Goal: Task Accomplishment & Management: Use online tool/utility

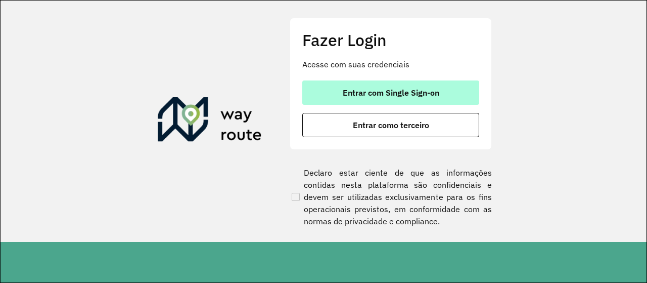
click at [359, 97] on span "Entrar com Single Sign-on" at bounding box center [391, 93] width 97 height 8
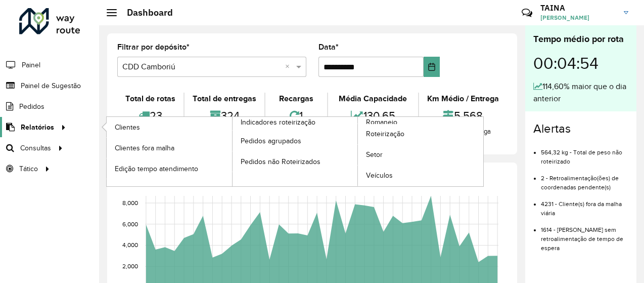
click at [55, 133] on link "Relatórios" at bounding box center [34, 127] width 69 height 20
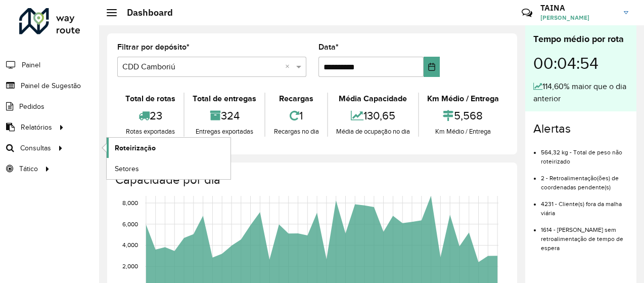
click at [139, 147] on span "Roteirização" at bounding box center [135, 148] width 41 height 11
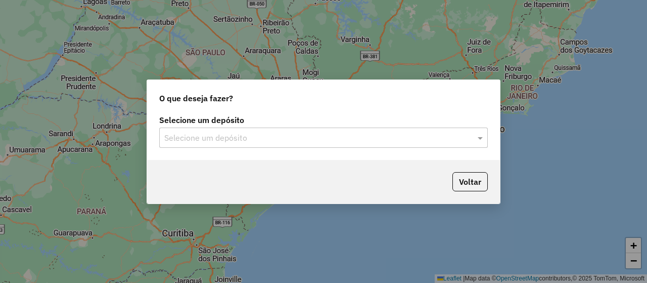
click at [181, 137] on input "text" at bounding box center [313, 138] width 298 height 12
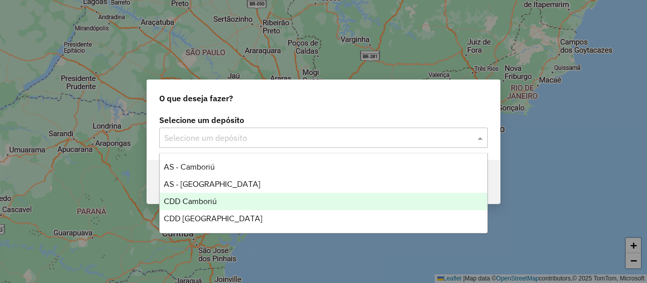
click at [240, 205] on div "CDD Camboriú" at bounding box center [323, 201] width 327 height 17
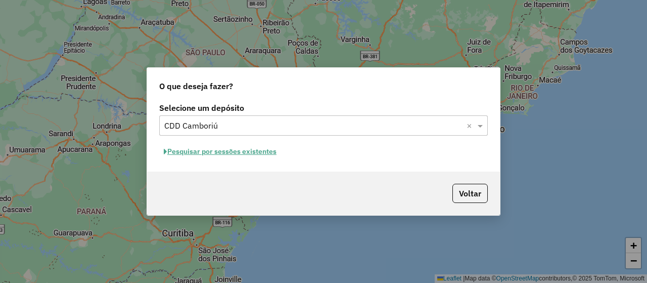
click at [250, 152] on button "Pesquisar por sessões existentes" at bounding box center [220, 152] width 122 height 16
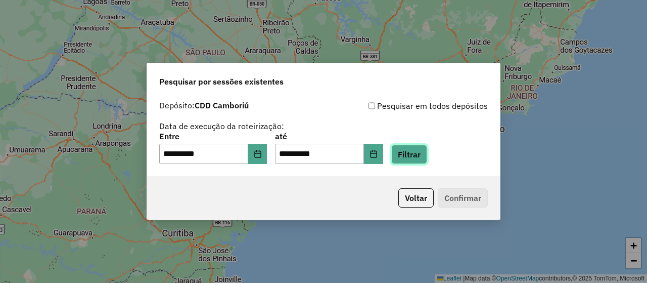
click at [416, 156] on button "Filtrar" at bounding box center [409, 154] width 36 height 19
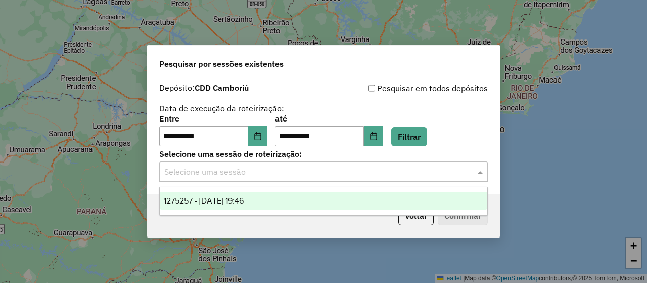
click at [238, 172] on input "text" at bounding box center [313, 172] width 298 height 12
click at [206, 198] on span "1275257 - 13/09/2025 19:46" at bounding box center [204, 200] width 80 height 9
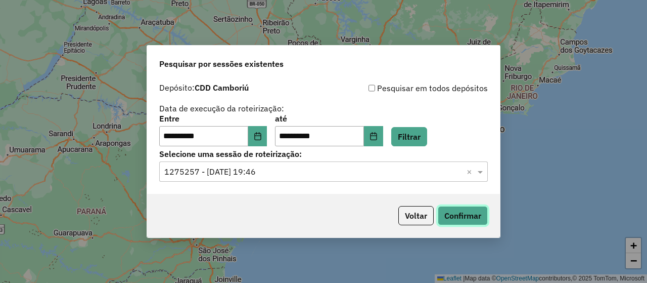
click at [479, 212] on button "Confirmar" at bounding box center [463, 215] width 50 height 19
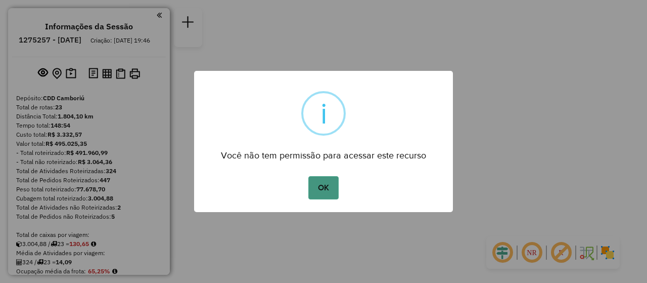
click at [330, 185] on button "OK" at bounding box center [323, 187] width 30 height 23
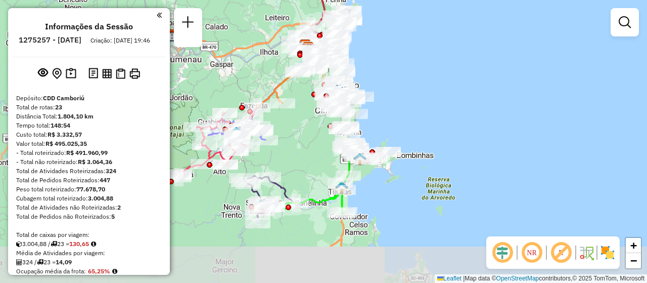
drag, startPoint x: 326, startPoint y: 220, endPoint x: 310, endPoint y: 127, distance: 94.9
click at [310, 127] on div "Janela de atendimento Grade de atendimento Capacidade Transportadoras Veículos …" at bounding box center [323, 141] width 647 height 283
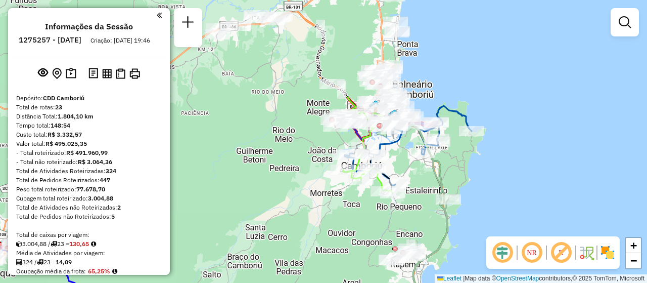
drag, startPoint x: 337, startPoint y: 56, endPoint x: 295, endPoint y: 181, distance: 132.1
click at [295, 181] on div "Janela de atendimento Grade de atendimento Capacidade Transportadoras Veículos …" at bounding box center [323, 141] width 647 height 283
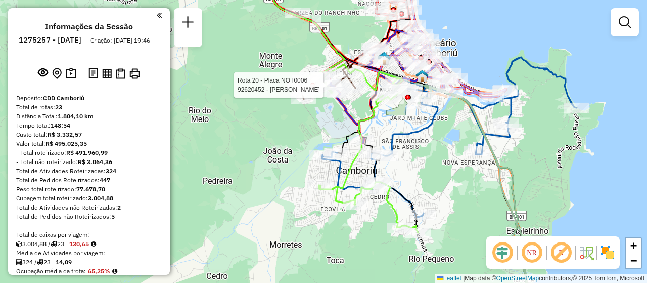
select select "**********"
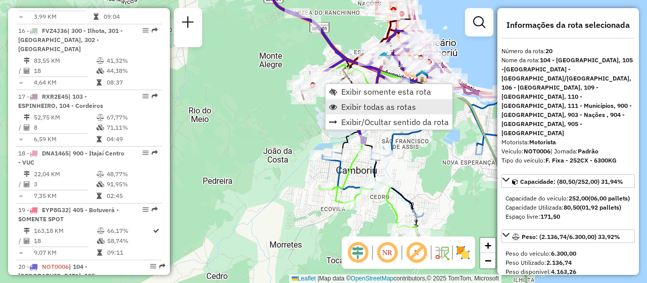
scroll to position [1533, 0]
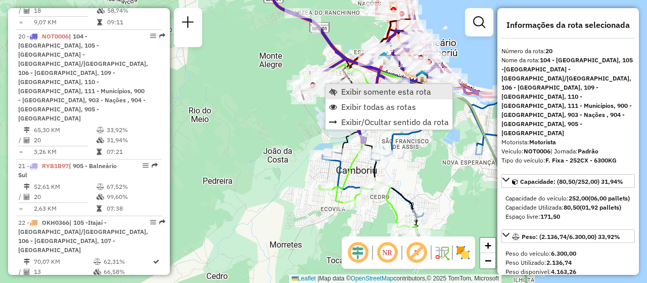
click at [370, 92] on span "Exibir somente esta rota" at bounding box center [386, 91] width 90 height 8
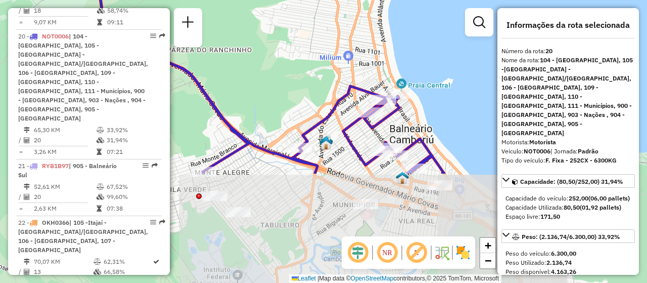
drag, startPoint x: 381, startPoint y: 183, endPoint x: 376, endPoint y: 47, distance: 136.1
click at [376, 47] on div "Janela de atendimento Grade de atendimento Capacidade Transportadoras Veículos …" at bounding box center [323, 141] width 647 height 283
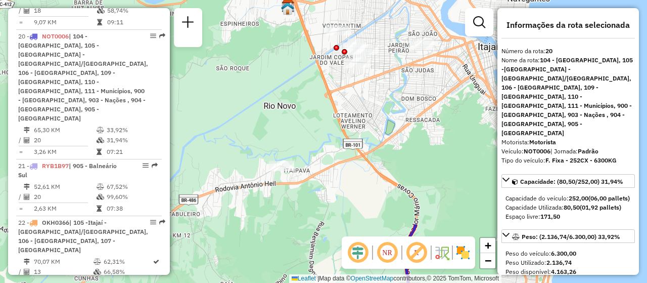
drag, startPoint x: 266, startPoint y: 22, endPoint x: 435, endPoint y: 275, distance: 304.2
click at [435, 275] on div "Janela de atendimento Grade de atendimento Capacidade Transportadoras Veículos …" at bounding box center [323, 141] width 647 height 283
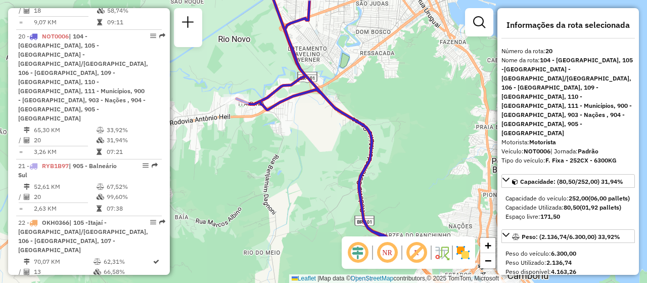
drag, startPoint x: 390, startPoint y: 78, endPoint x: 344, endPoint y: 14, distance: 78.7
click at [344, 12] on div "Janela de atendimento Grade de atendimento Capacidade Transportadoras Veículos …" at bounding box center [323, 141] width 647 height 283
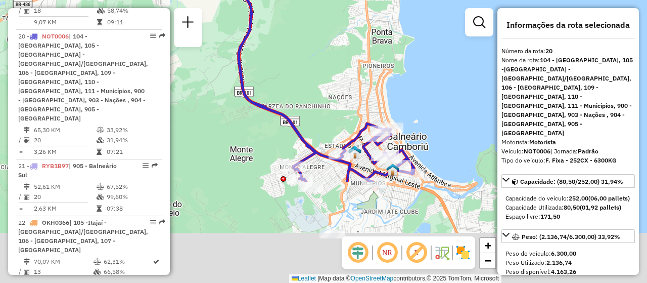
drag, startPoint x: 412, startPoint y: 148, endPoint x: 307, endPoint y: 40, distance: 150.6
click at [289, 14] on div "Rota 20 - Placa NOT0006 92604142 - NAZARENO MARCAL GALO Janela de atendimento G…" at bounding box center [323, 141] width 647 height 283
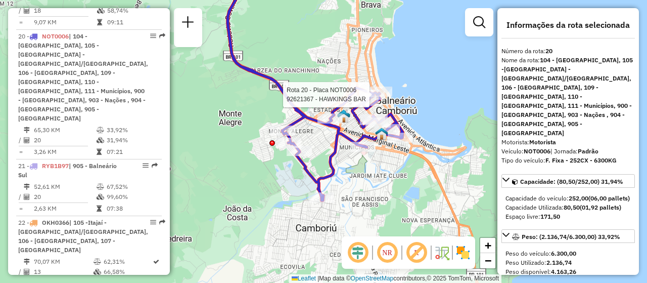
click at [396, 111] on icon at bounding box center [315, 86] width 175 height 229
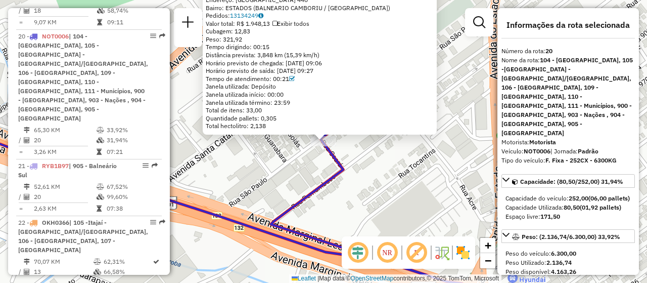
click at [355, 176] on div "92611483 - O PELOURINHO Tipo de cliente: 5 - Noturna (N) Valor máximo excedido …" at bounding box center [323, 141] width 647 height 283
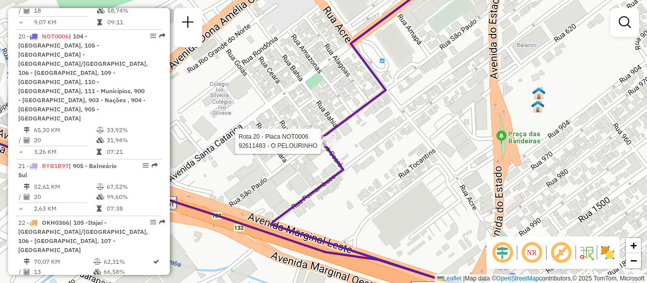
select select "**********"
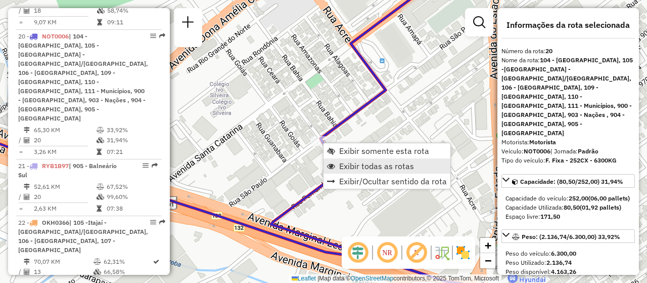
click at [358, 162] on span "Exibir todas as rotas" at bounding box center [376, 166] width 75 height 8
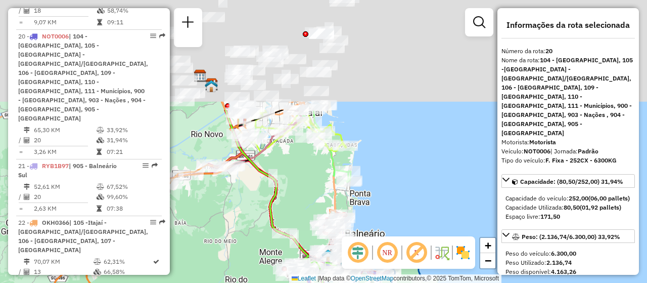
drag, startPoint x: 274, startPoint y: 27, endPoint x: 306, endPoint y: 194, distance: 170.0
click at [306, 194] on div "Janela de atendimento Grade de atendimento Capacidade Transportadoras Veículos …" at bounding box center [323, 141] width 647 height 283
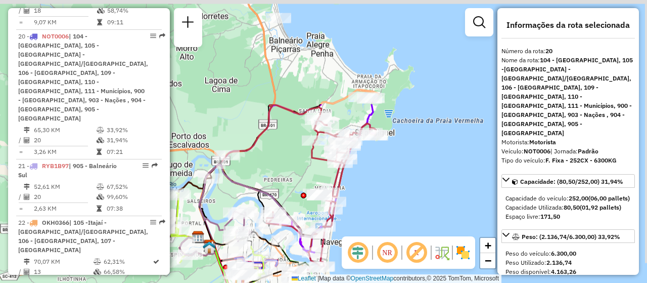
drag, startPoint x: 306, startPoint y: 46, endPoint x: 299, endPoint y: 183, distance: 136.8
click at [299, 183] on div "Rota 5 - Placa RXR2B15 92608506 - TUPA CONVENIENCIA Janela de atendimento Grade…" at bounding box center [323, 141] width 647 height 283
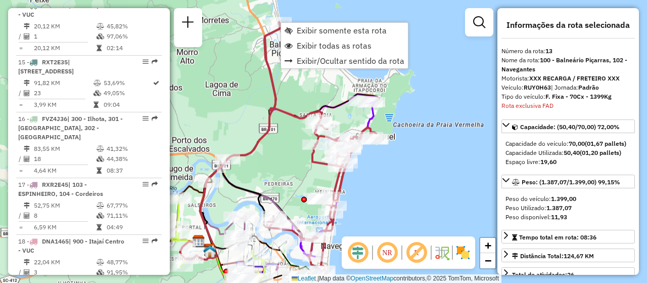
scroll to position [1137, 0]
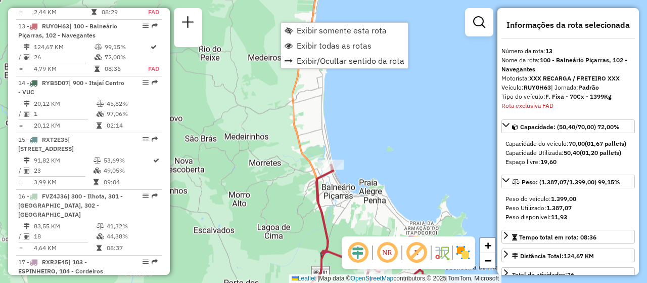
drag, startPoint x: 270, startPoint y: 83, endPoint x: 322, endPoint y: 226, distance: 151.8
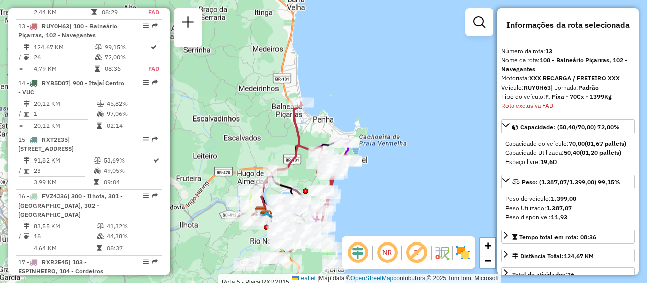
drag, startPoint x: 306, startPoint y: 176, endPoint x: 296, endPoint y: 122, distance: 55.1
click at [296, 122] on icon at bounding box center [322, 165] width 56 height 124
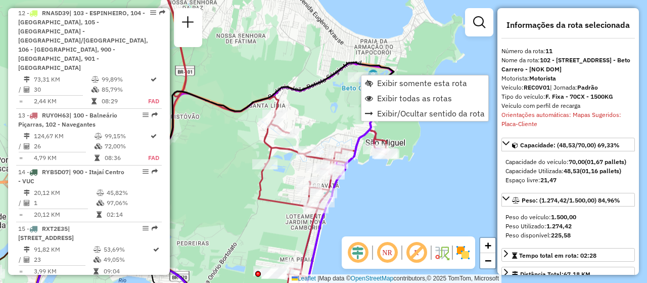
scroll to position [988, 0]
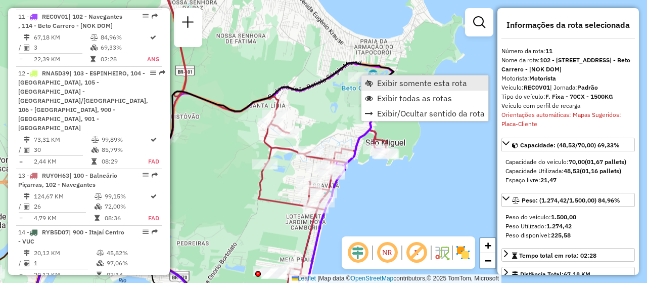
click at [370, 82] on span "Exibir somente esta rota" at bounding box center [369, 83] width 8 height 8
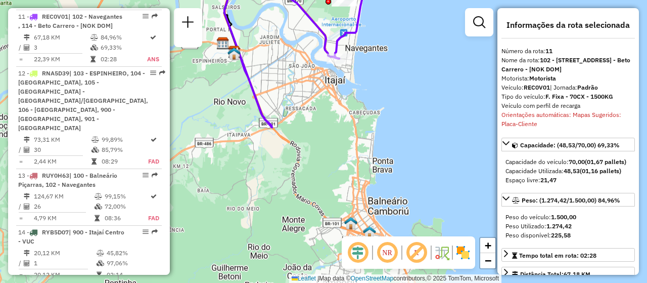
drag, startPoint x: 342, startPoint y: 144, endPoint x: 332, endPoint y: 14, distance: 130.3
click at [332, 14] on div "Janela de atendimento Grade de atendimento Capacidade Transportadoras Veículos …" at bounding box center [323, 141] width 647 height 283
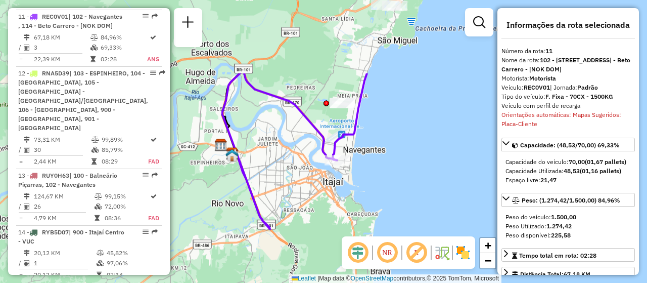
drag, startPoint x: 310, startPoint y: 123, endPoint x: 307, endPoint y: 225, distance: 101.7
click at [307, 225] on div "Janela de atendimento Grade de atendimento Capacidade Transportadoras Veículos …" at bounding box center [323, 141] width 647 height 283
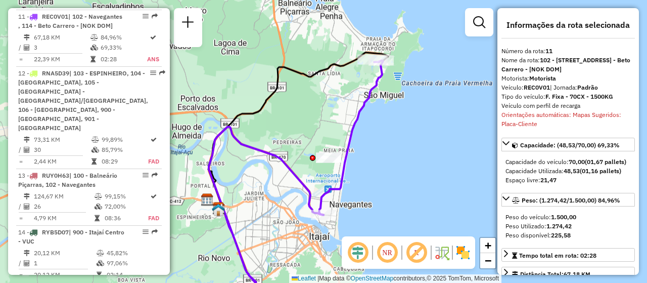
drag, startPoint x: 308, startPoint y: 95, endPoint x: 294, endPoint y: 146, distance: 52.7
click at [294, 146] on div "Janela de atendimento Grade de atendimento Capacidade Transportadoras Veículos …" at bounding box center [323, 141] width 647 height 283
